Goal: Task Accomplishment & Management: Manage account settings

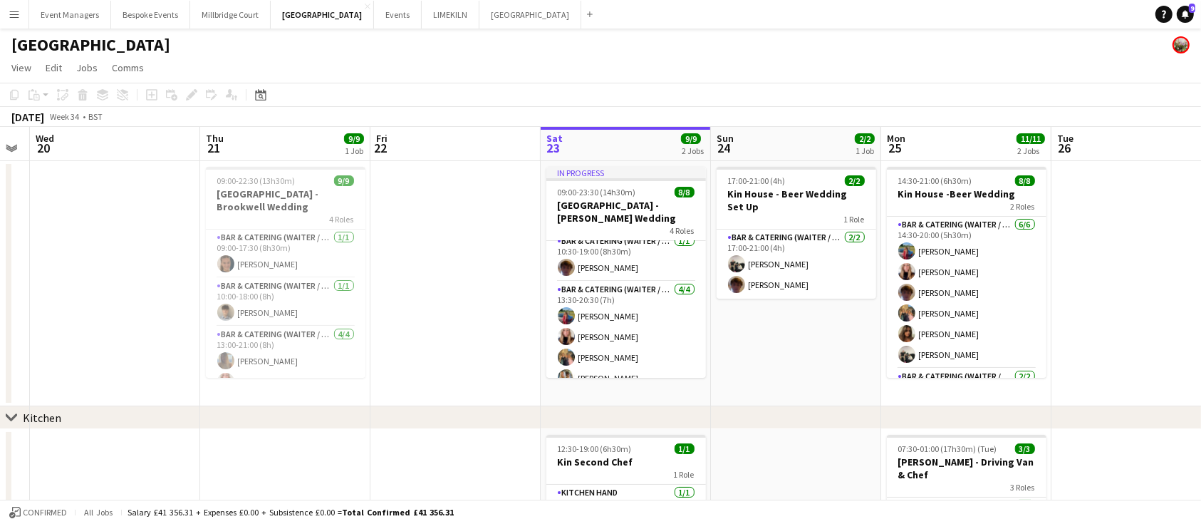
scroll to position [90, 0]
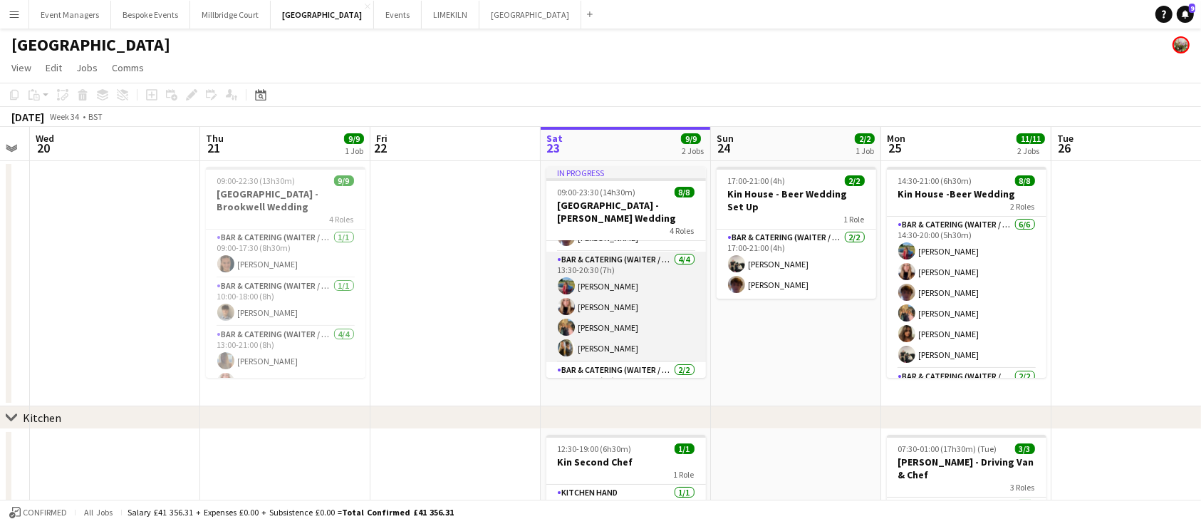
click at [640, 303] on app-card-role "Bar & Catering (Waiter / waitress) [DATE] 13:30-20:30 (7h) [PERSON_NAME] [PERSO…" at bounding box center [626, 306] width 160 height 110
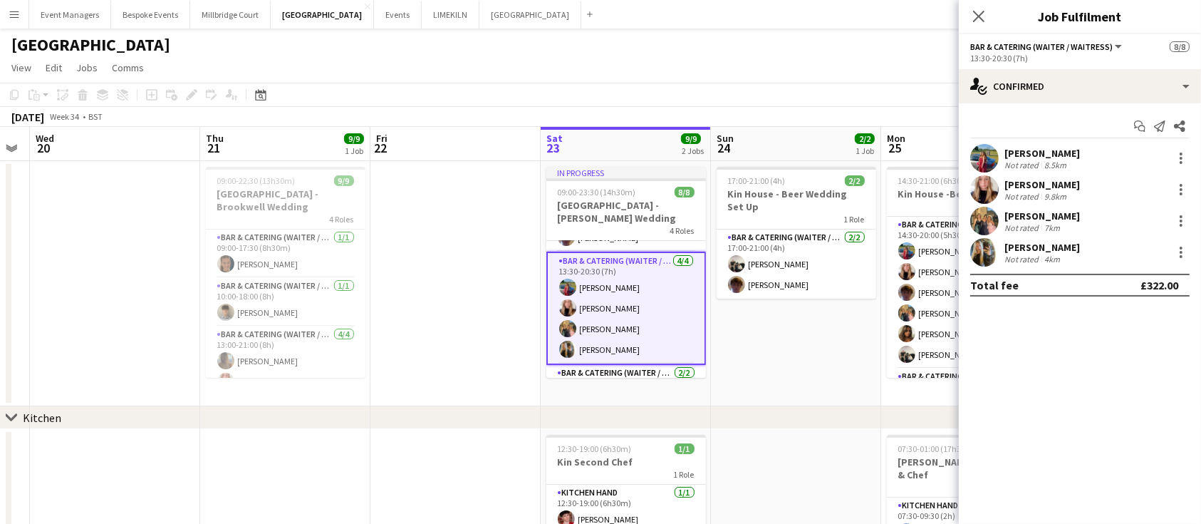
click at [1185, 148] on div "[PERSON_NAME] Not rated 8.5km" at bounding box center [1080, 158] width 242 height 28
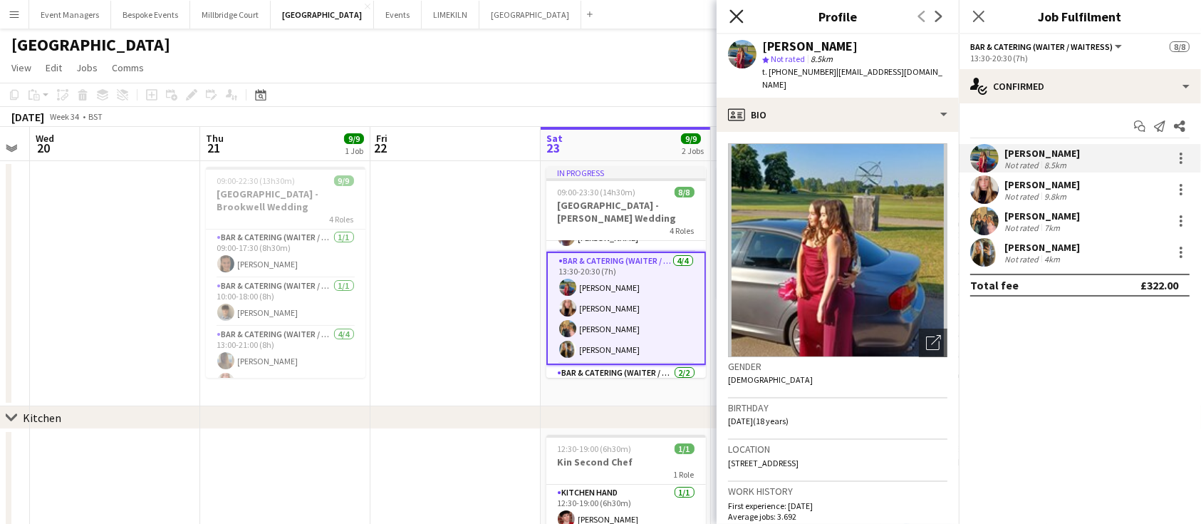
click at [734, 12] on icon "Close pop-in" at bounding box center [736, 16] width 14 height 14
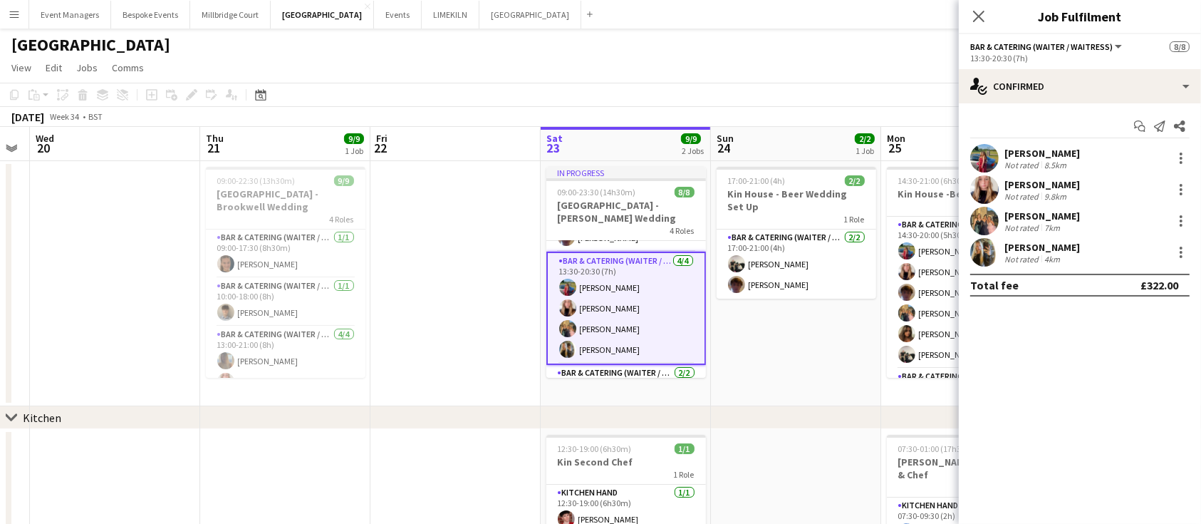
click at [1182, 167] on div "[PERSON_NAME] Not rated 8.5km" at bounding box center [1080, 158] width 242 height 28
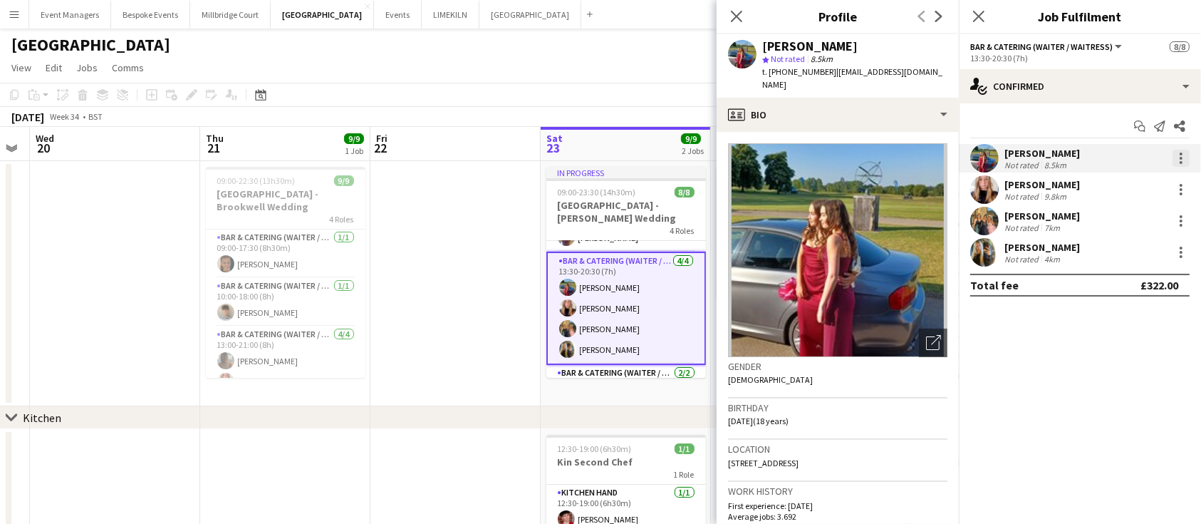
click at [1180, 157] on div at bounding box center [1181, 158] width 3 height 3
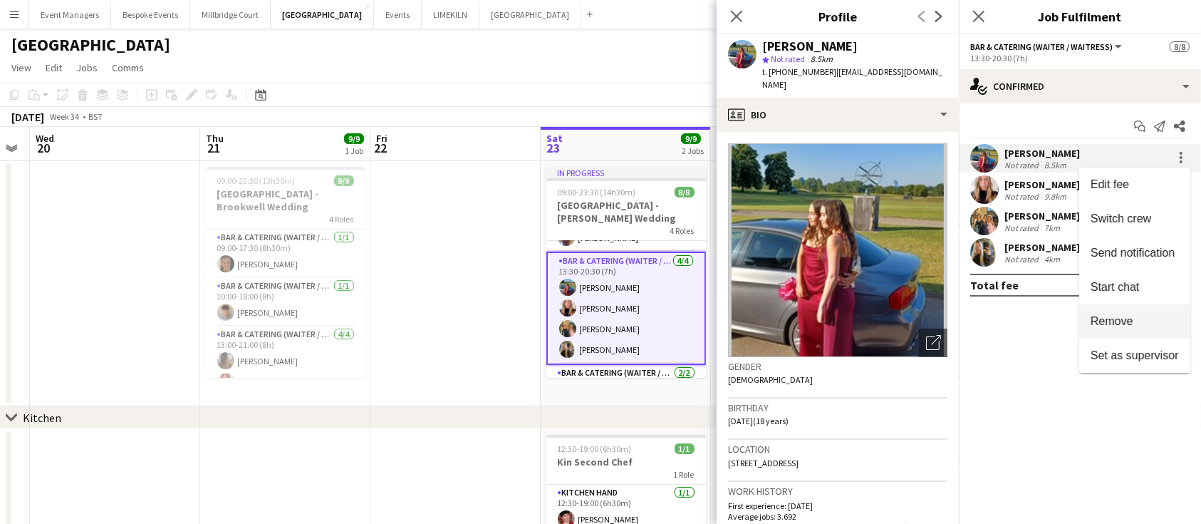
click at [1155, 317] on span "Remove" at bounding box center [1134, 321] width 88 height 13
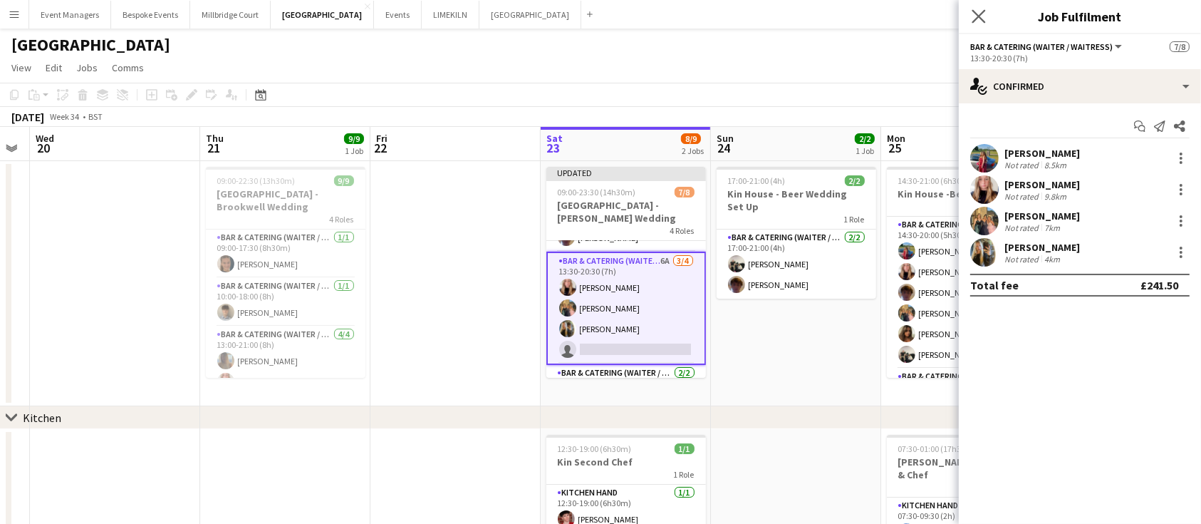
click at [986, 13] on app-icon "Close pop-in" at bounding box center [979, 16] width 21 height 21
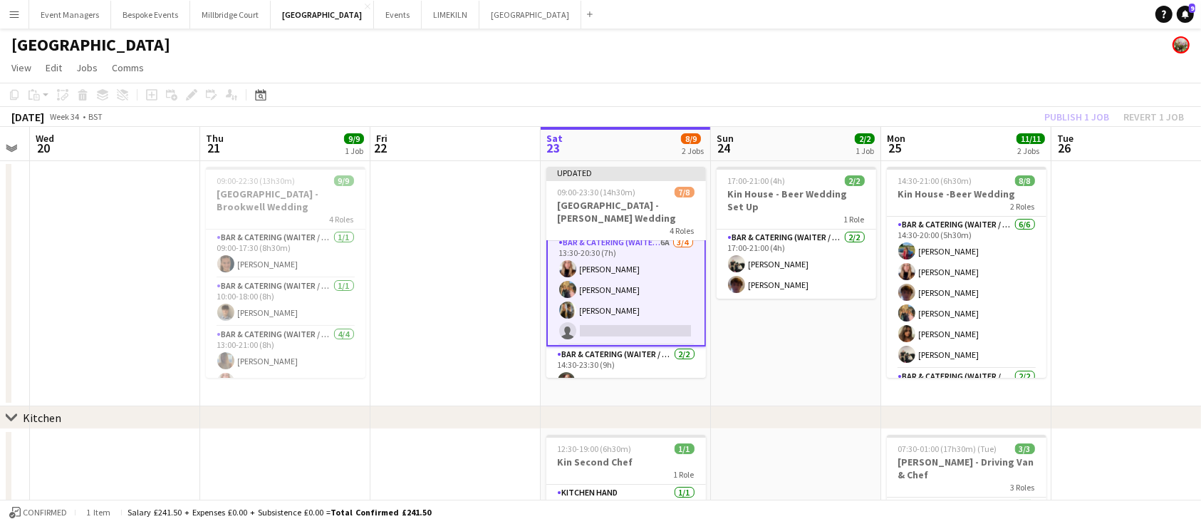
scroll to position [110, 0]
click at [625, 297] on app-card-role "Bar & Catering (Waiter / waitress) 6A [DATE] 13:30-20:30 (7h) [PERSON_NAME] [PE…" at bounding box center [626, 288] width 160 height 113
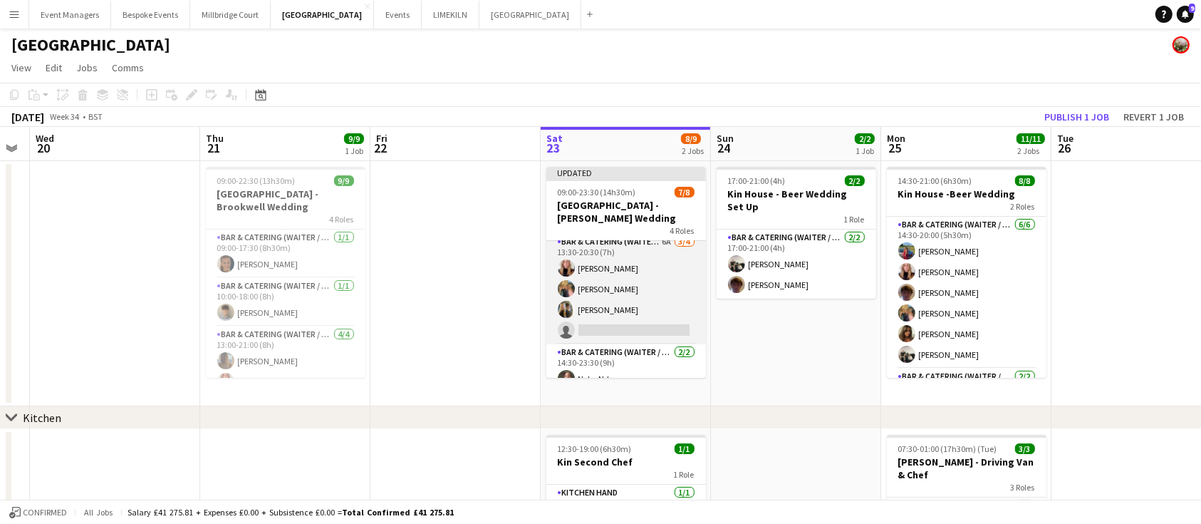
click at [603, 299] on app-card-role "Bar & Catering (Waiter / waitress) 6A [DATE] 13:30-20:30 (7h) [PERSON_NAME] [PE…" at bounding box center [626, 289] width 160 height 110
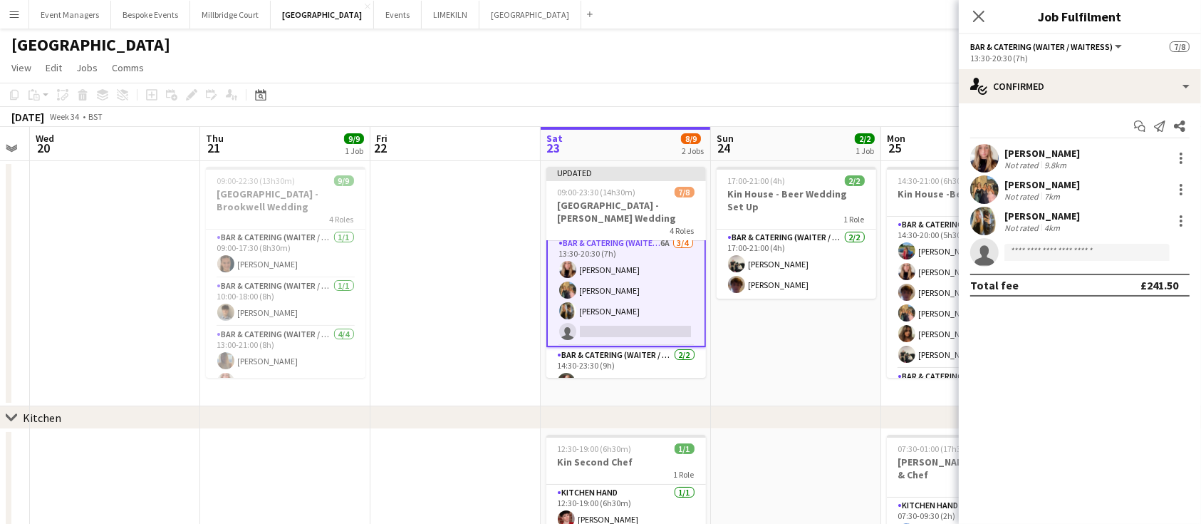
scroll to position [110, 0]
click at [971, 17] on app-icon "Close pop-in" at bounding box center [979, 16] width 21 height 21
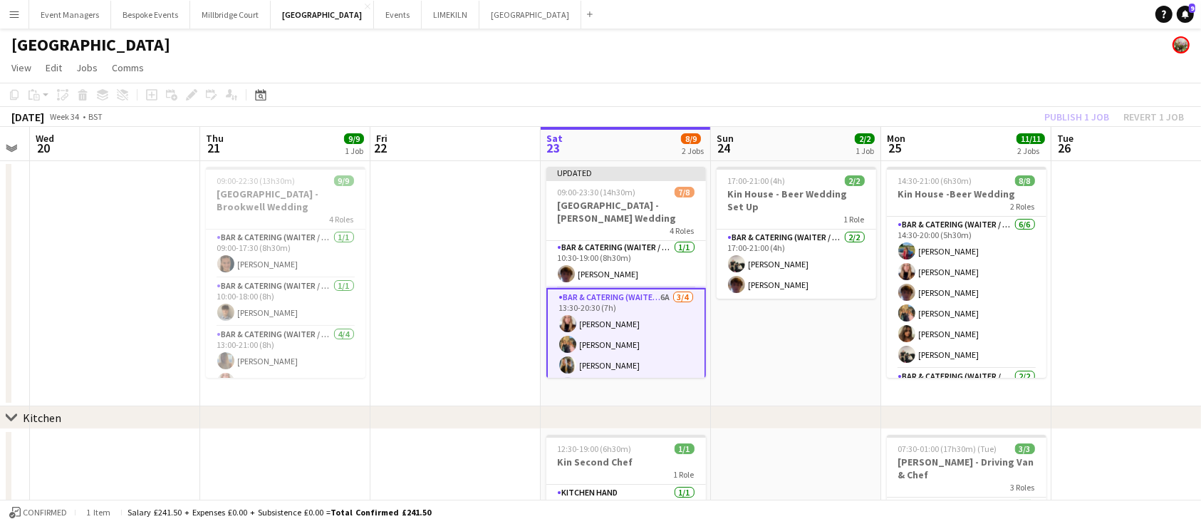
scroll to position [0, 0]
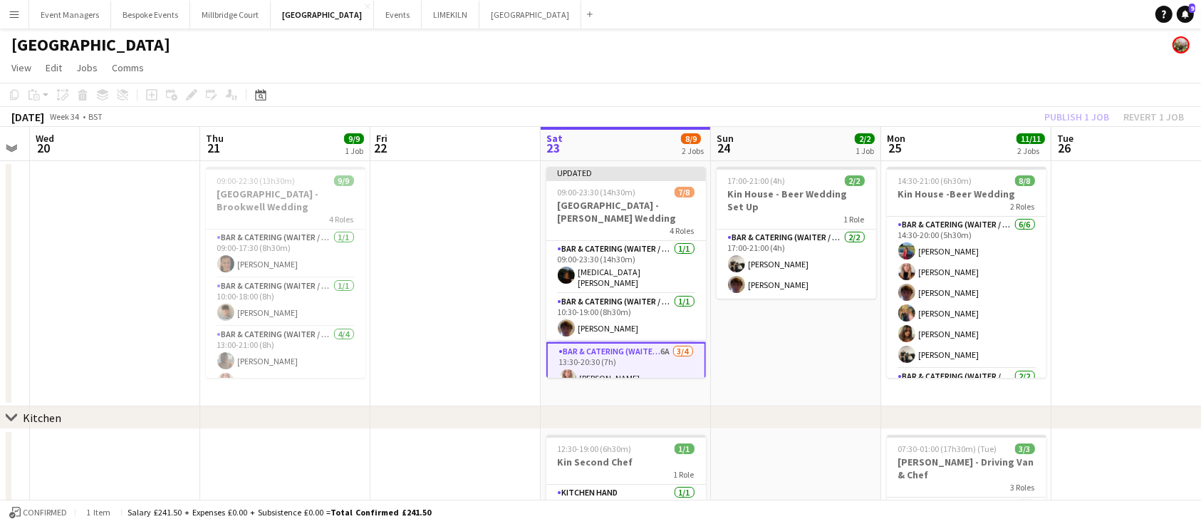
click at [1076, 122] on div "Publish 1 job Revert 1 job" at bounding box center [1114, 117] width 174 height 19
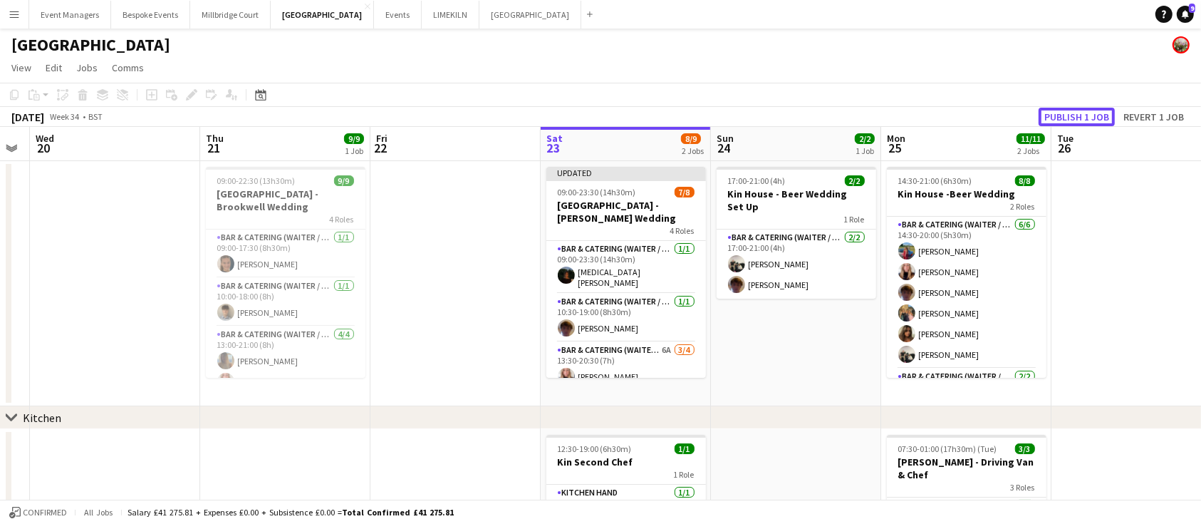
click at [1076, 122] on button "Publish 1 job" at bounding box center [1077, 117] width 76 height 19
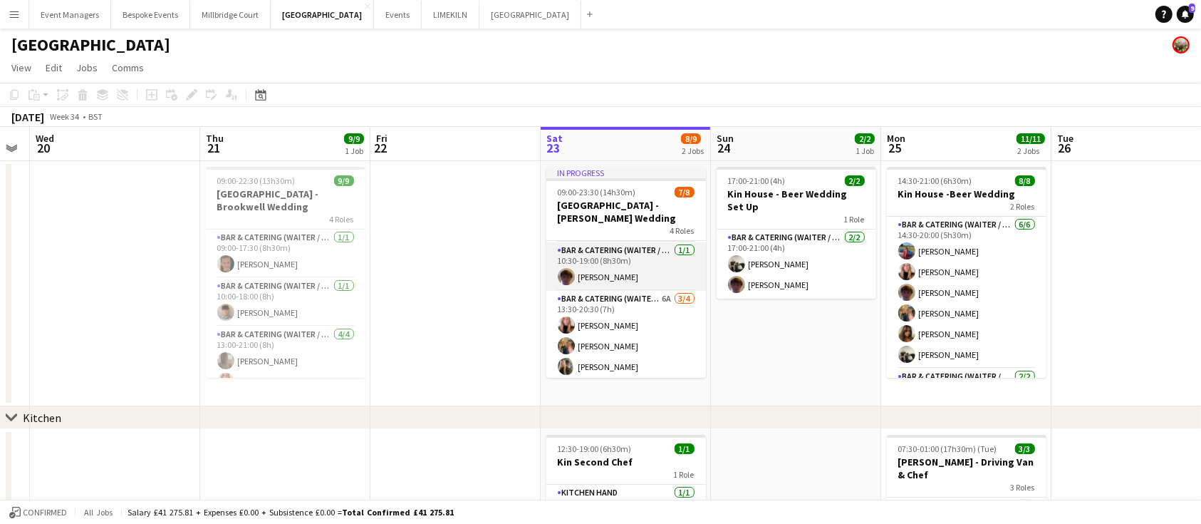
scroll to position [55, 0]
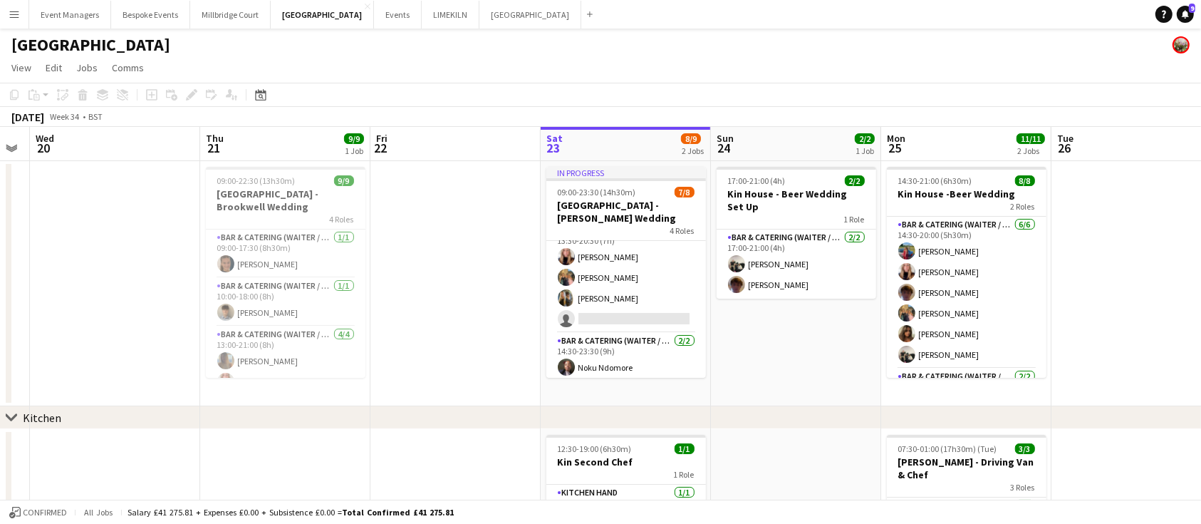
click at [612, 319] on app-card-role "Bar & Catering (Waiter / waitress) 6A [DATE] 13:30-20:30 (7h) [PERSON_NAME] [PE…" at bounding box center [626, 277] width 160 height 110
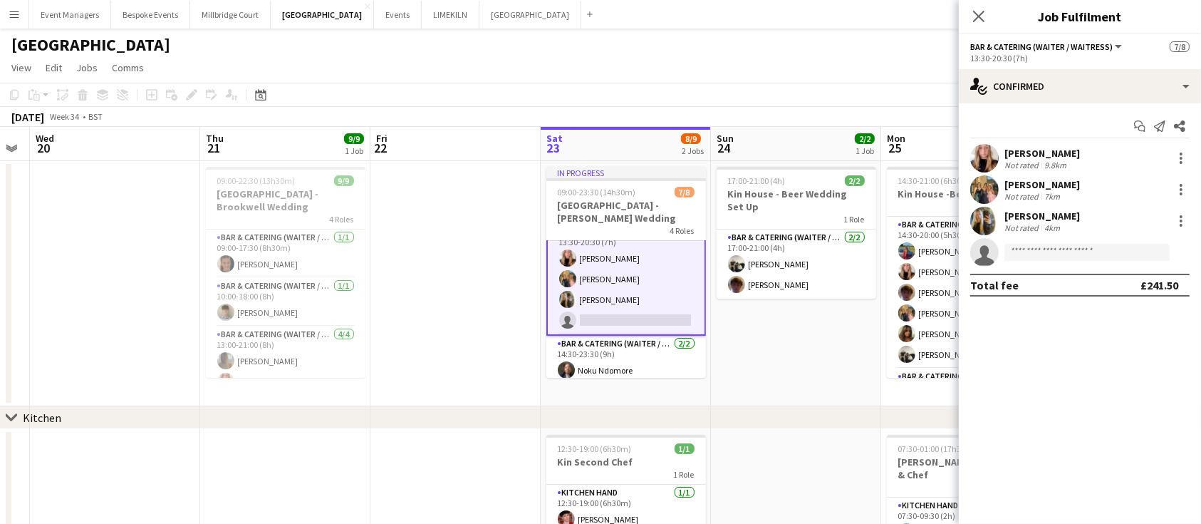
scroll to position [120, 0]
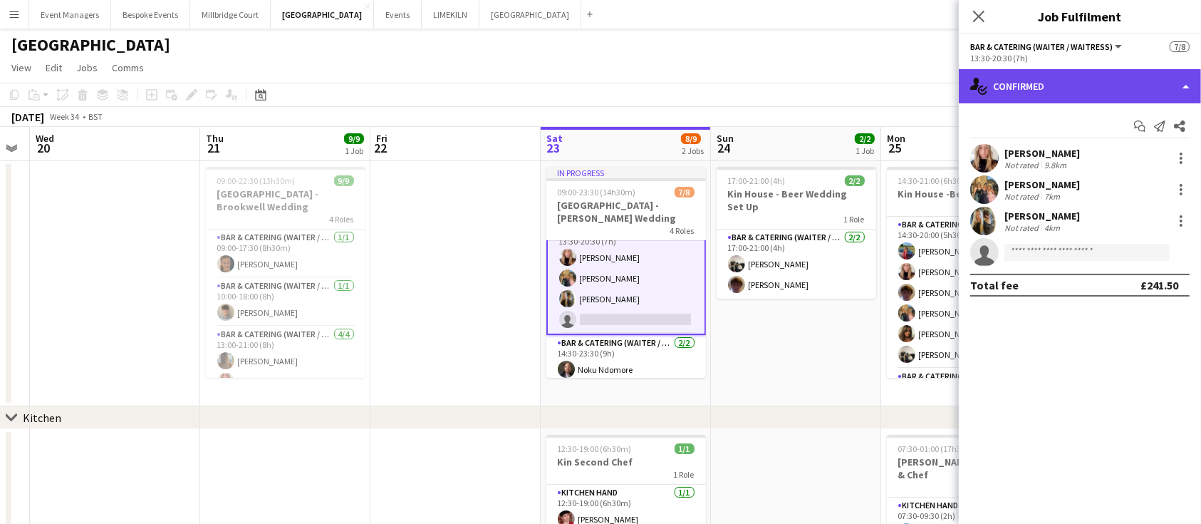
click at [1093, 75] on div "single-neutral-actions-check-2 Confirmed" at bounding box center [1080, 86] width 242 height 34
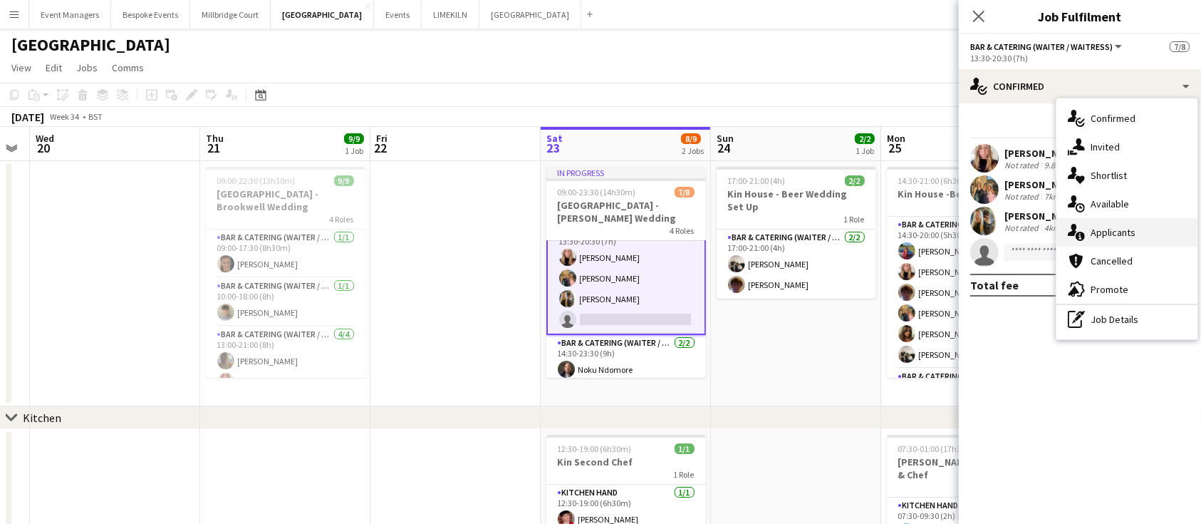
click at [1109, 240] on div "single-neutral-actions-information Applicants" at bounding box center [1126, 232] width 141 height 28
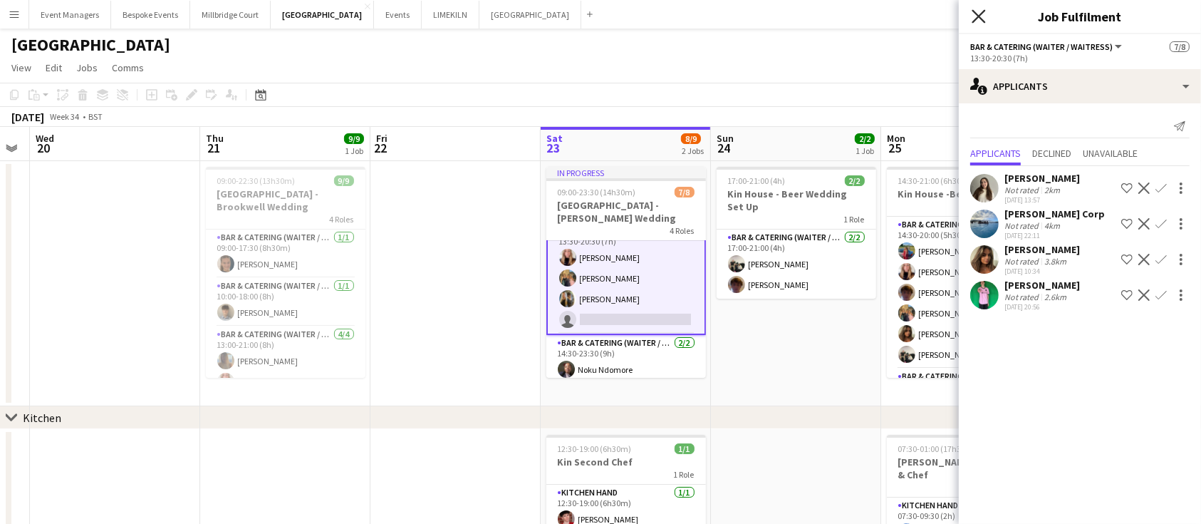
click at [979, 17] on icon at bounding box center [979, 16] width 14 height 14
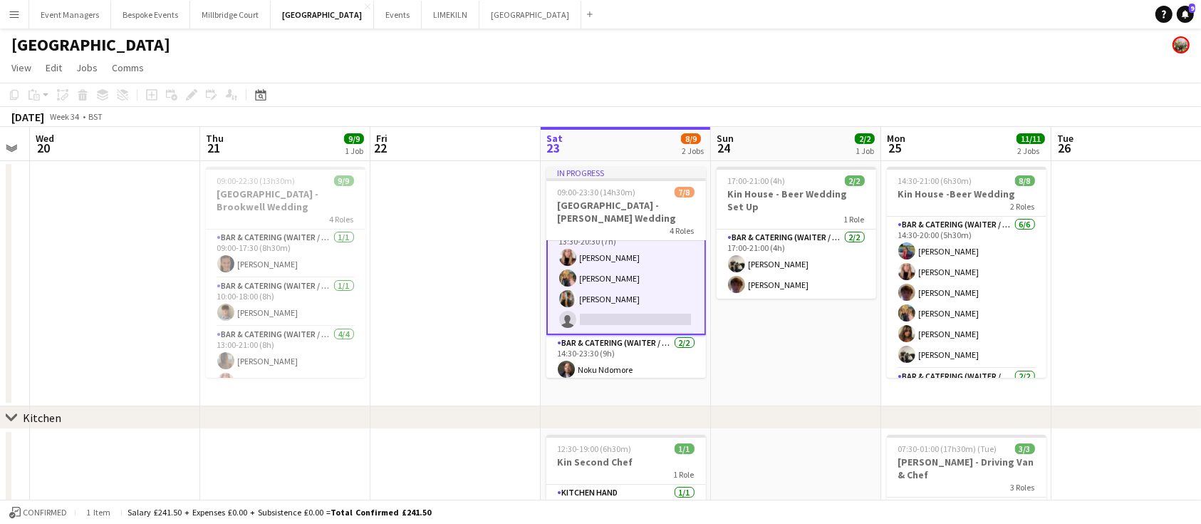
click at [620, 323] on app-card-role "Bar & Catering (Waiter / waitress) 6A [DATE] 13:30-20:30 (7h) [PERSON_NAME] [PE…" at bounding box center [626, 278] width 160 height 113
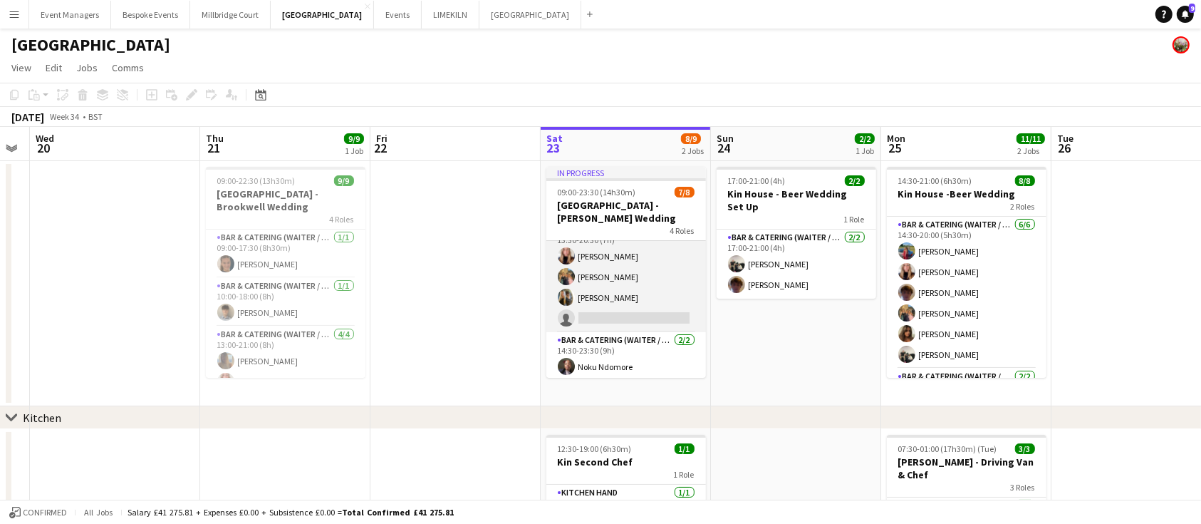
scroll to position [120, 0]
click at [624, 306] on app-card-role "Bar & Catering (Waiter / waitress) 6A [DATE] 13:30-20:30 (7h) [PERSON_NAME] [PE…" at bounding box center [626, 277] width 160 height 110
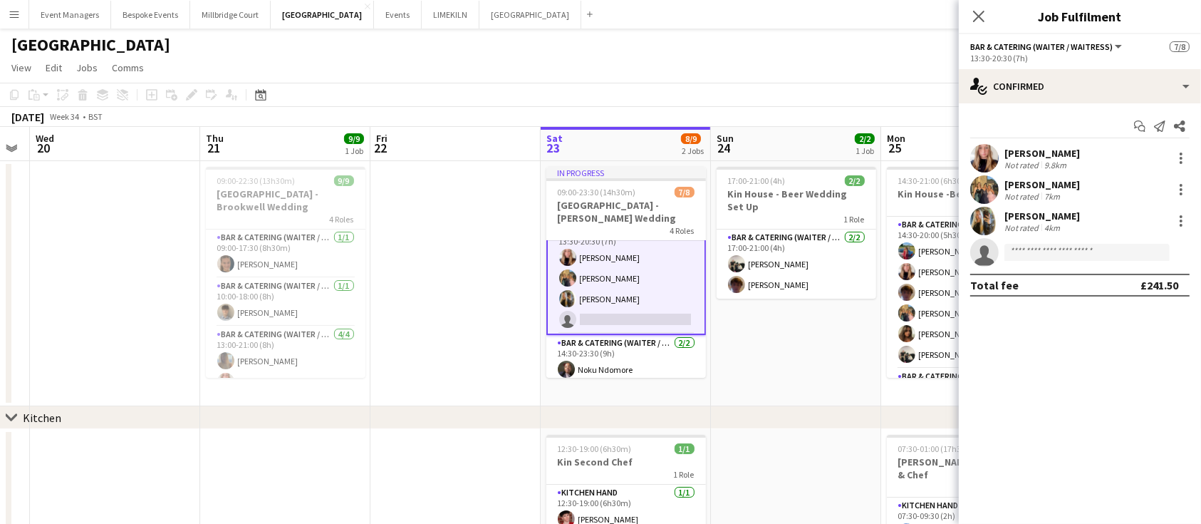
scroll to position [142, 0]
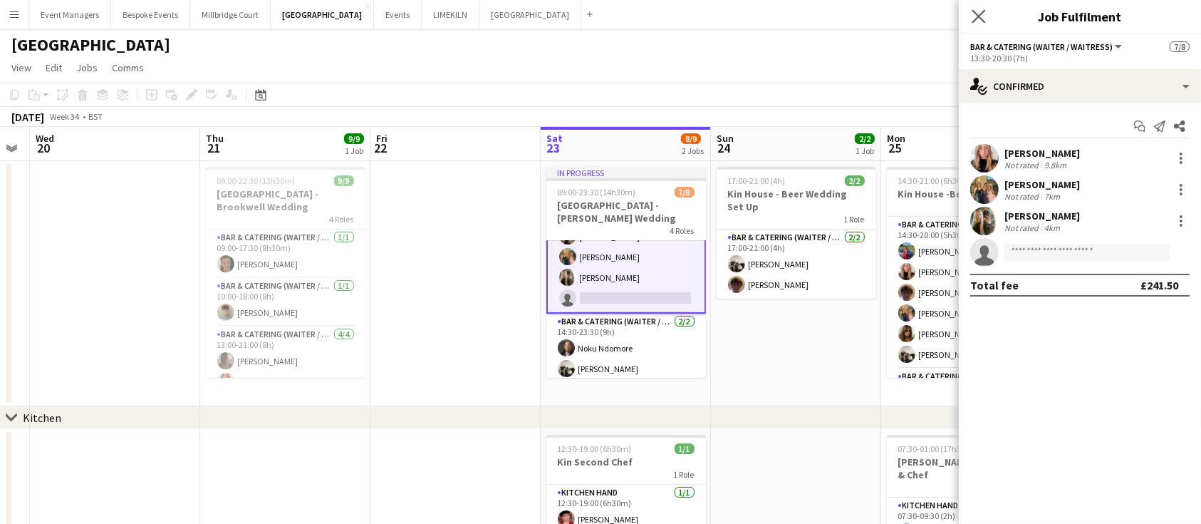
click at [971, 15] on app-icon "Close pop-in" at bounding box center [979, 16] width 21 height 21
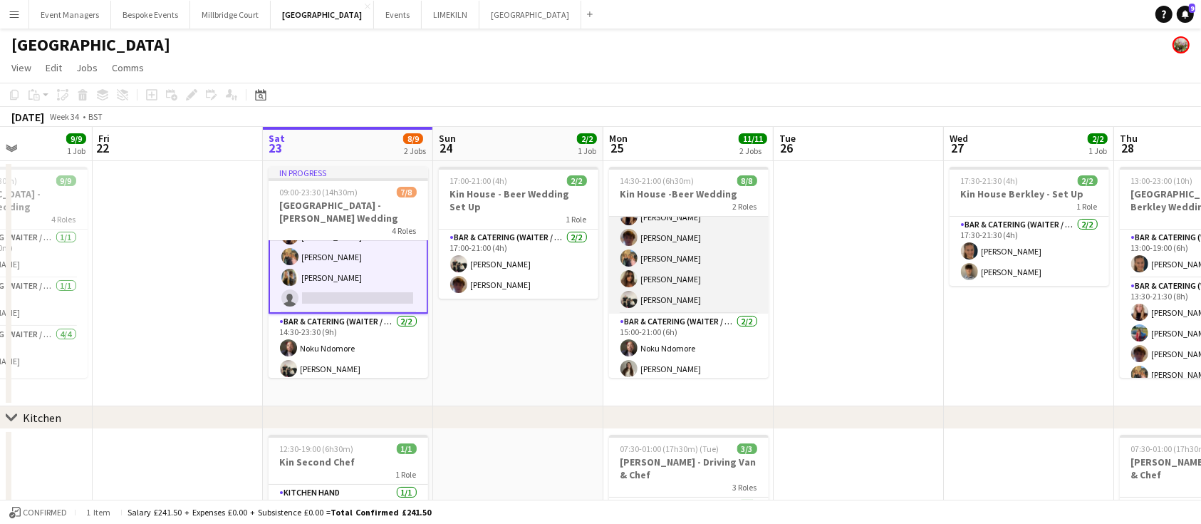
scroll to position [59, 0]
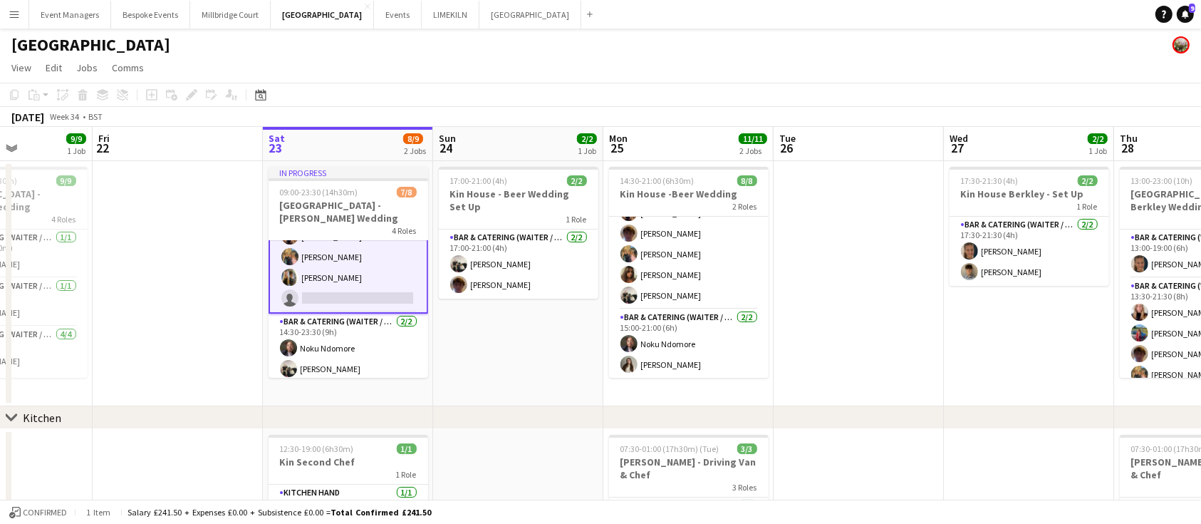
click at [341, 283] on app-card-role "Bar & Catering (Waiter / waitress) 6A [DATE] 13:30-20:30 (7h) [PERSON_NAME] [PE…" at bounding box center [349, 256] width 160 height 113
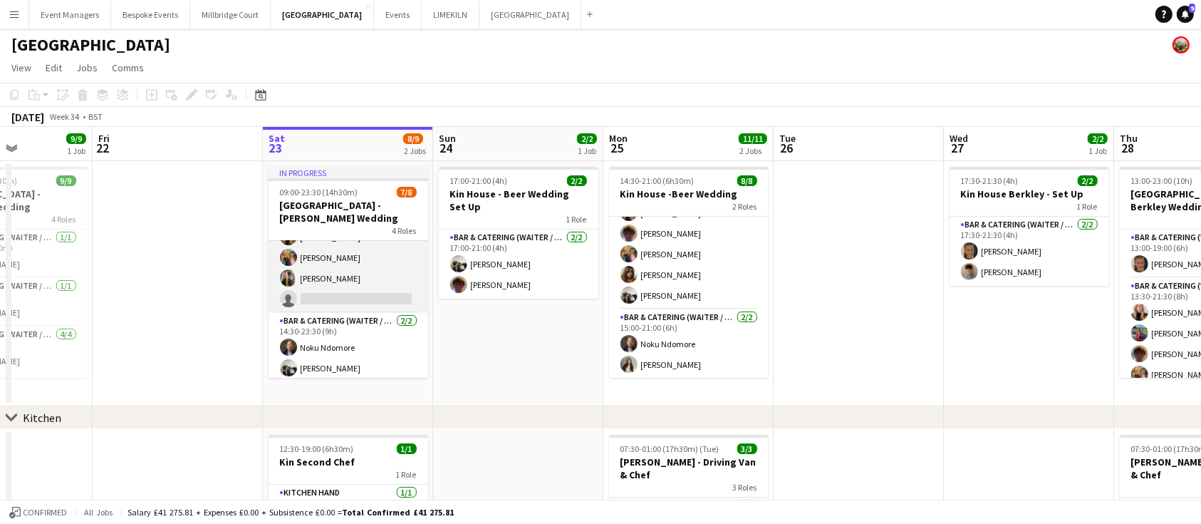
click at [341, 283] on app-card-role "Bar & Catering (Waiter / waitress) 6A [DATE] 13:30-20:30 (7h) [PERSON_NAME] [PE…" at bounding box center [349, 257] width 160 height 110
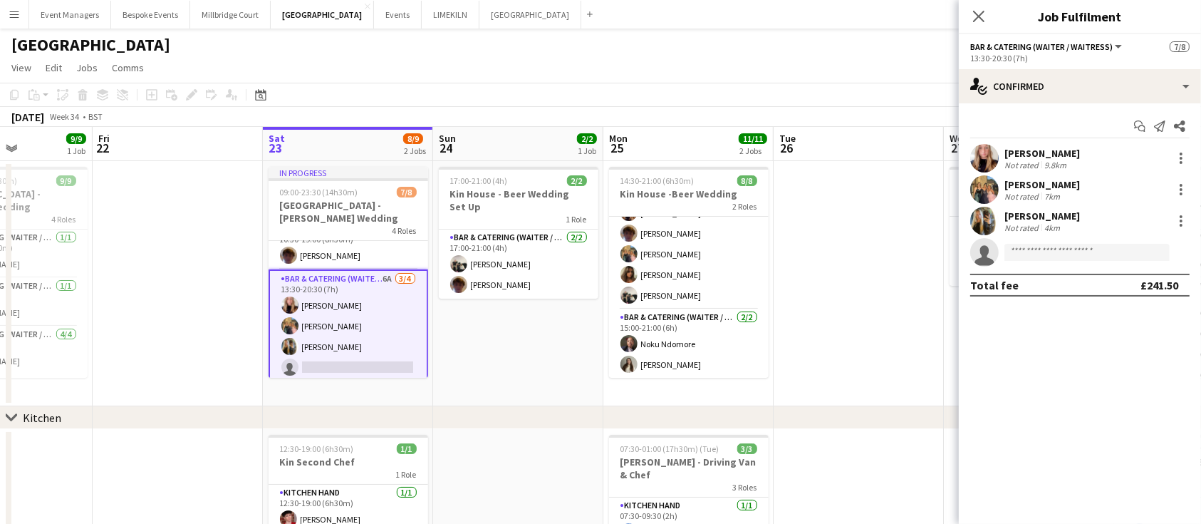
scroll to position [142, 0]
